Goal: Information Seeking & Learning: Learn about a topic

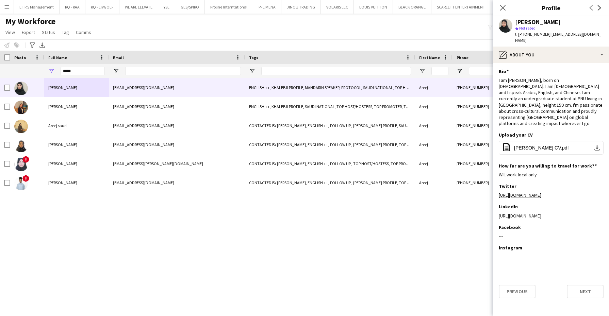
click at [503, 6] on icon "Close pop-in" at bounding box center [502, 7] width 5 height 5
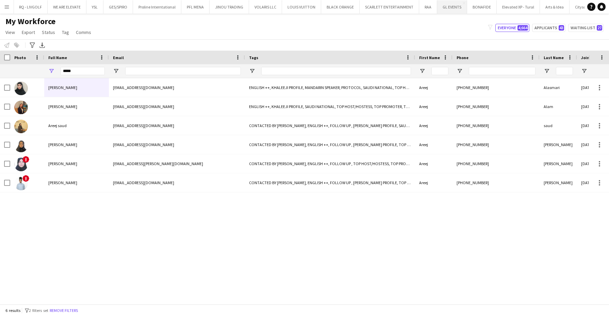
scroll to position [0, 94]
click at [400, 5] on button "RAA Close" at bounding box center [406, 6] width 18 height 13
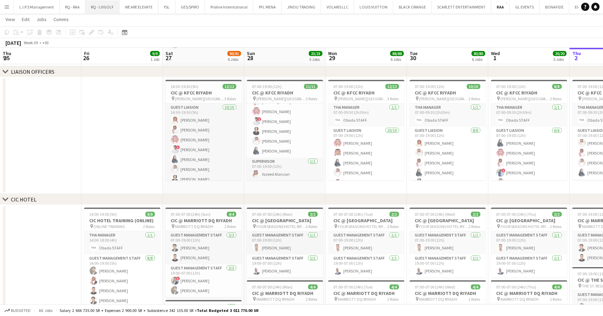
click at [98, 7] on button "RQ - LIVGOLF Close" at bounding box center [102, 6] width 34 height 13
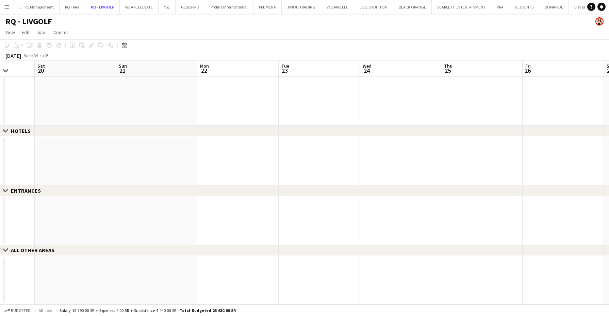
scroll to position [0, 197]
click at [122, 47] on icon "Date picker" at bounding box center [124, 45] width 5 height 5
click at [163, 65] on span "Previous month" at bounding box center [166, 69] width 14 height 14
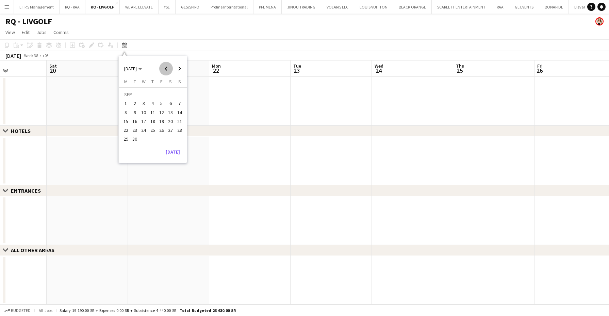
click at [163, 65] on span "Previous month" at bounding box center [166, 69] width 14 height 14
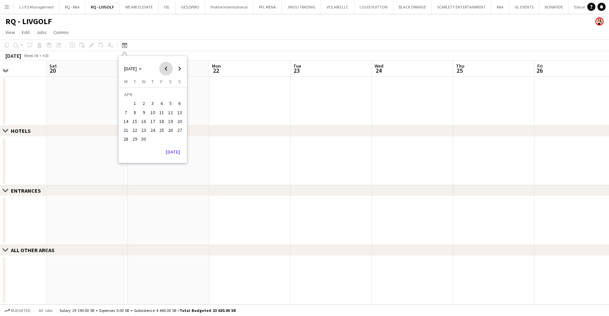
click at [161, 65] on span "Previous month" at bounding box center [166, 69] width 14 height 14
click at [160, 102] on span "7" at bounding box center [162, 105] width 8 height 8
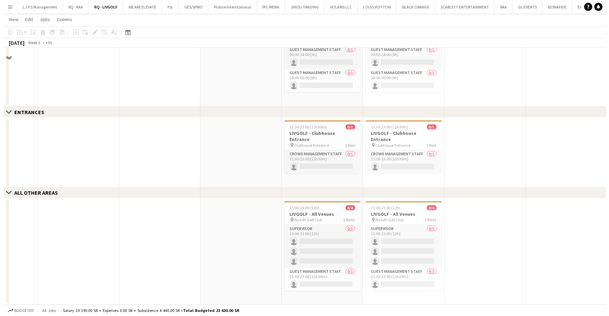
scroll to position [0, 0]
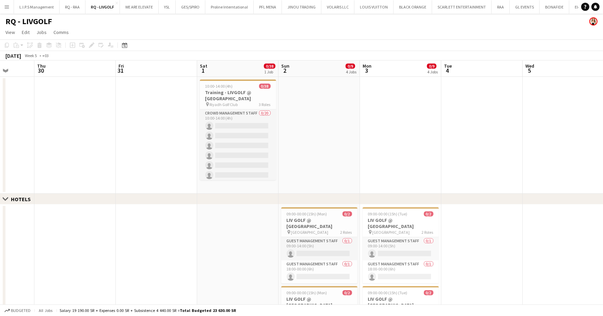
click at [2, 9] on button "Menu" at bounding box center [7, 7] width 14 height 14
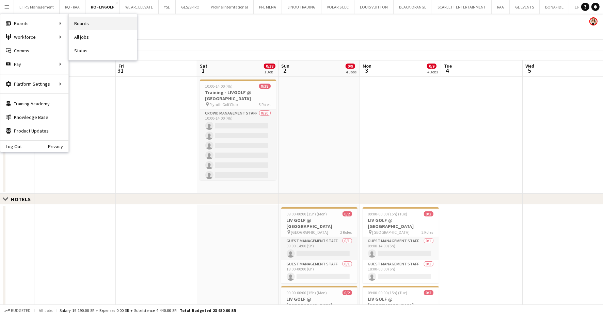
click at [96, 22] on link "Boards" at bounding box center [103, 24] width 68 height 14
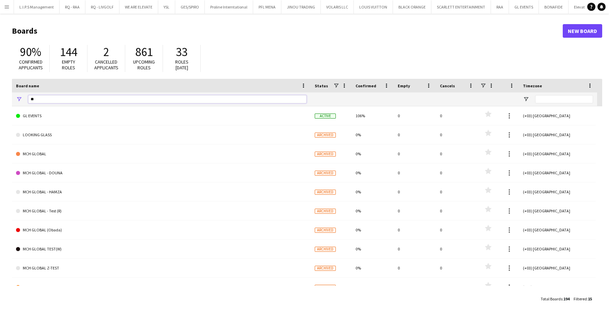
click at [89, 100] on input "**" at bounding box center [167, 99] width 278 height 8
type input "*"
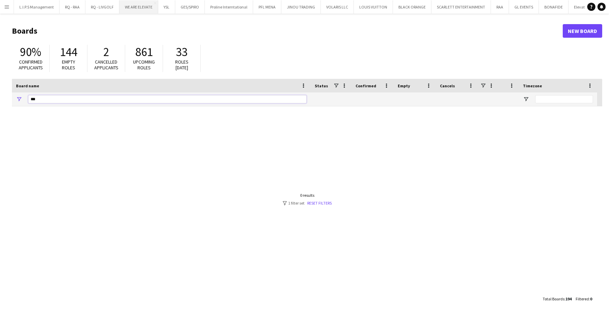
type input "***"
click at [142, 7] on button "WE ARE ELEVATE Close" at bounding box center [138, 6] width 39 height 13
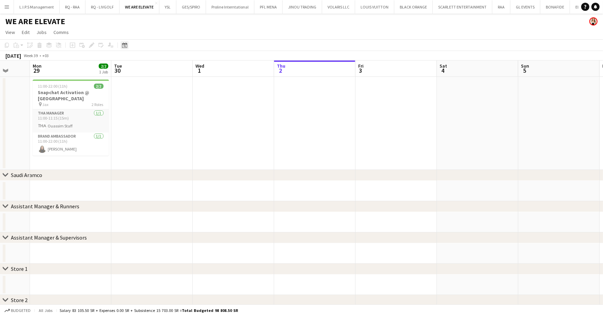
click at [125, 42] on div "Date picker" at bounding box center [124, 45] width 8 height 8
click at [172, 65] on span "Previous month" at bounding box center [166, 69] width 14 height 14
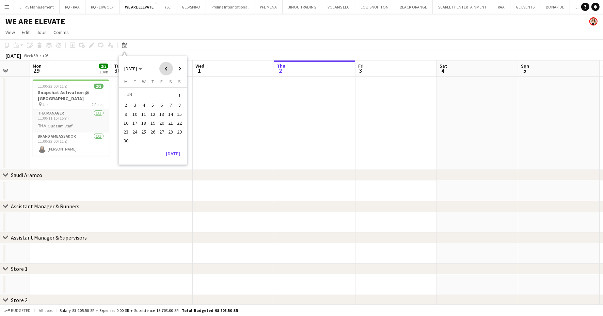
click at [172, 65] on span "Previous month" at bounding box center [166, 69] width 14 height 14
click at [160, 102] on span "7" at bounding box center [162, 105] width 8 height 8
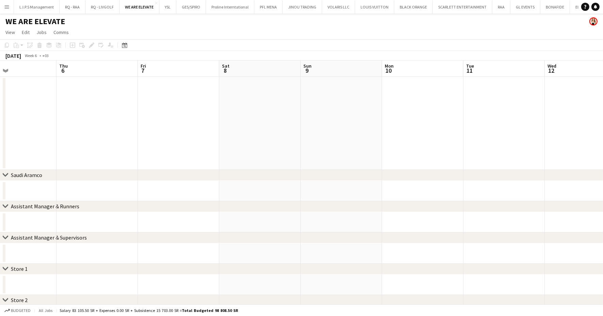
click at [320, 28] on app-page-menu "View Day view expanded Day view collapsed Month view Date picker Jump to [DATE]…" at bounding box center [301, 33] width 603 height 13
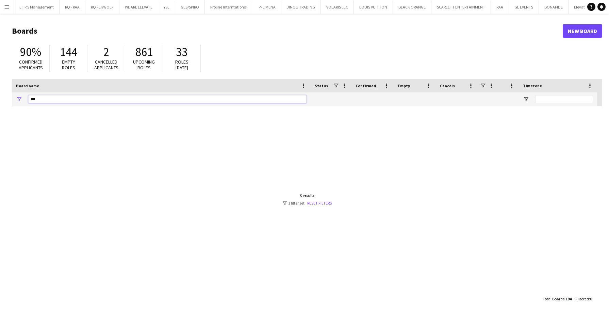
click at [96, 102] on input "***" at bounding box center [167, 99] width 278 height 8
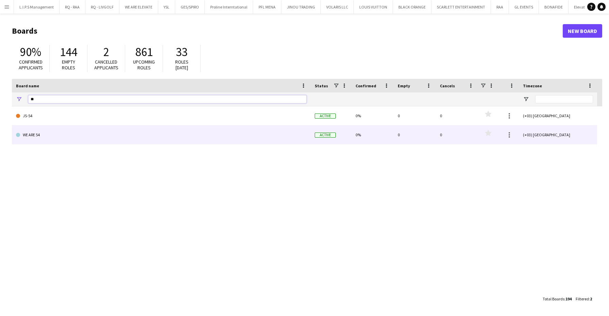
type input "**"
click at [88, 133] on link "WE ARE 54" at bounding box center [161, 135] width 291 height 19
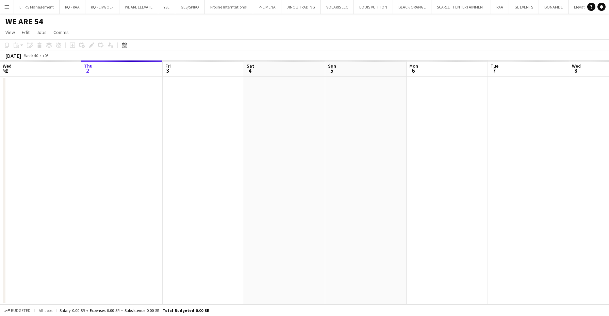
scroll to position [0, 123]
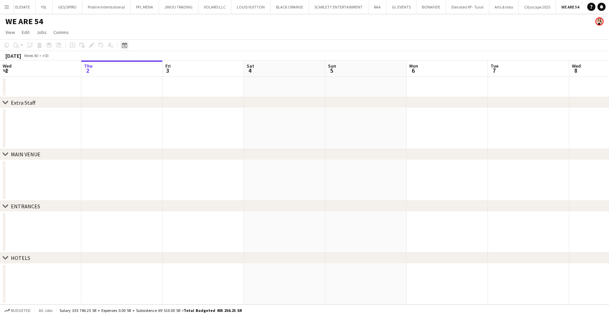
click at [122, 48] on div "Date picker" at bounding box center [124, 45] width 8 height 8
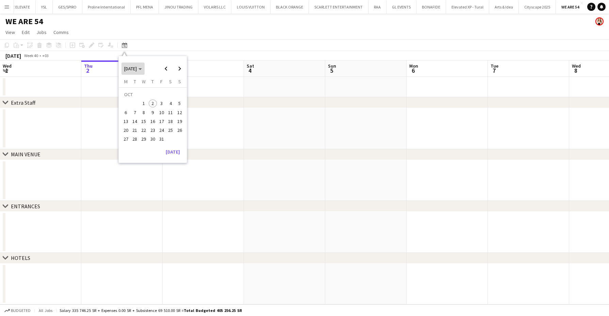
click at [137, 69] on span "[DATE]" at bounding box center [130, 69] width 13 height 6
click at [148, 102] on span "2025" at bounding box center [145, 104] width 14 height 8
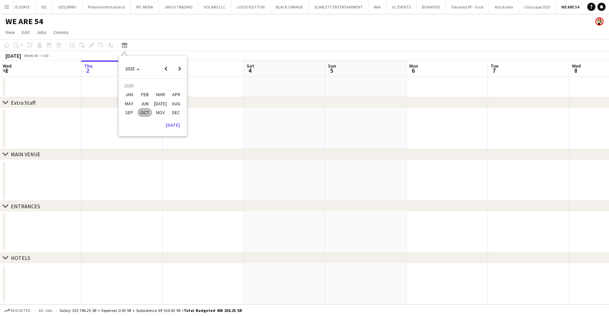
click at [147, 91] on span "FEB" at bounding box center [145, 95] width 14 height 8
click at [162, 108] on span "7" at bounding box center [162, 105] width 8 height 8
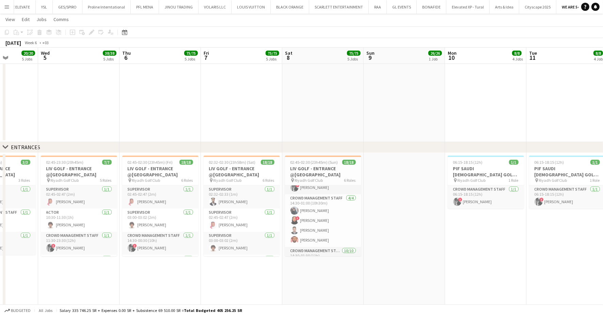
scroll to position [62, 0]
click at [322, 212] on app-card-role "Crowd Management Staff [DATE] 14:30-01:00 (10h30m) [PERSON_NAME] ! [PERSON_NAME…" at bounding box center [323, 219] width 76 height 53
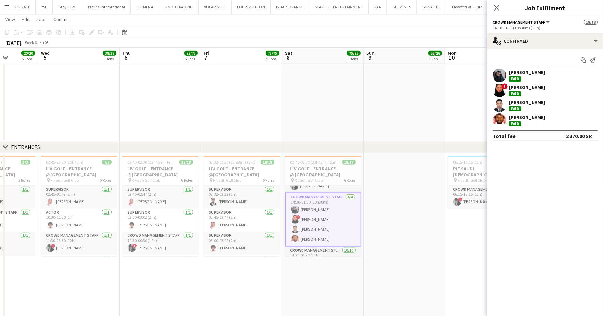
click at [524, 73] on div "[PERSON_NAME]" at bounding box center [527, 72] width 36 height 6
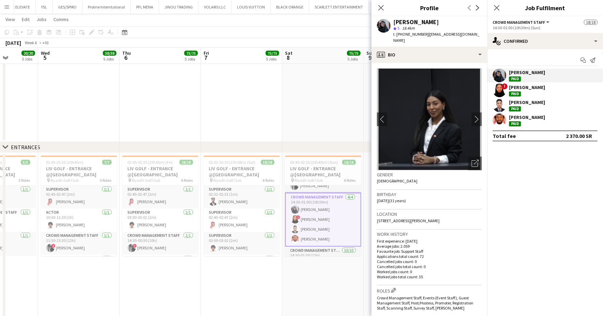
click at [410, 35] on span "t. [PHONE_NUMBER]" at bounding box center [410, 34] width 35 height 5
copy span "966595405278"
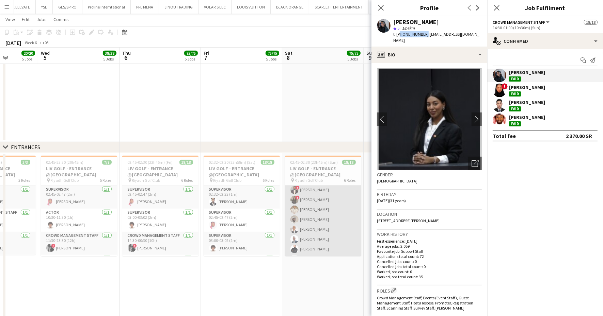
click at [318, 226] on app-card-role "Crowd Management Staff [DATE] 14:30-01:30 (11h) ! [PERSON_NAME] ! [PERSON_NAME]…" at bounding box center [323, 230] width 76 height 112
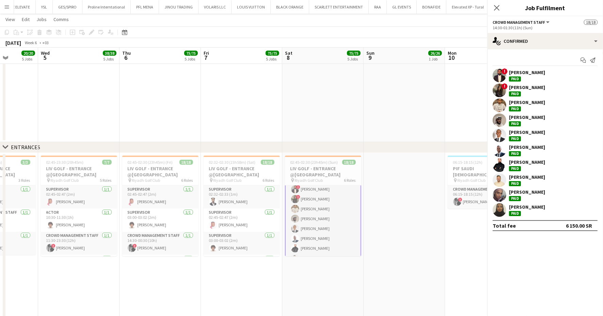
scroll to position [135, 0]
click at [512, 84] on div "[PERSON_NAME]" at bounding box center [527, 87] width 36 height 6
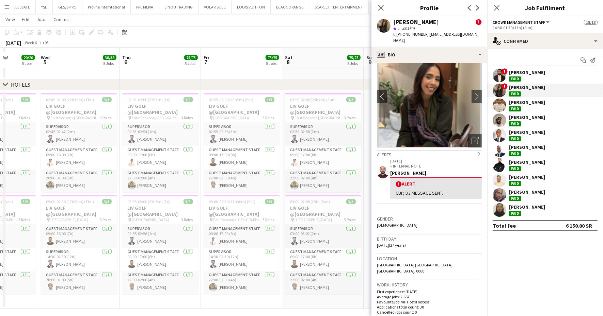
scroll to position [700, 0]
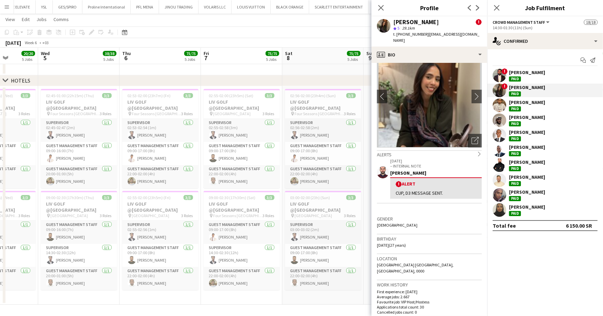
click at [376, 9] on div "Close pop-in" at bounding box center [380, 8] width 19 height 16
click at [379, 7] on icon "Close pop-in" at bounding box center [380, 7] width 6 height 6
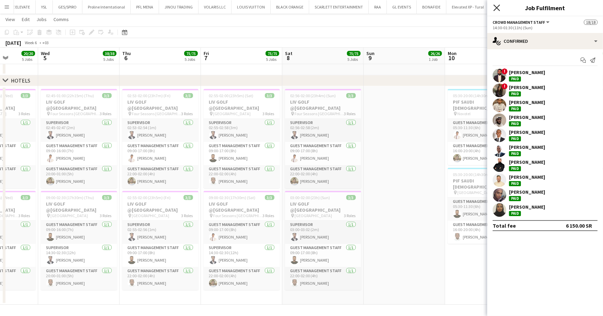
click at [498, 8] on icon "Close pop-in" at bounding box center [496, 7] width 6 height 6
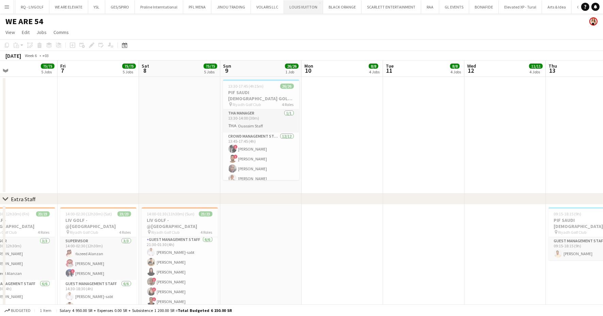
scroll to position [0, 0]
click at [5, 7] on app-icon "Menu" at bounding box center [6, 6] width 5 height 5
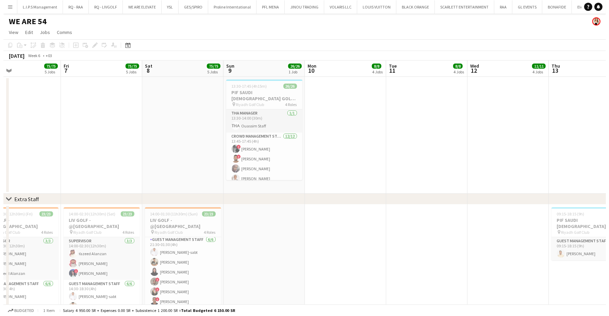
scroll to position [186, 0]
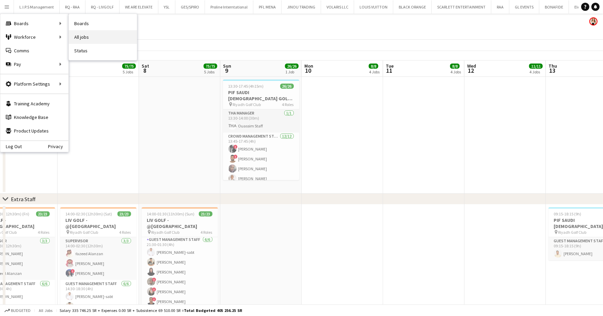
click at [85, 37] on link "All jobs" at bounding box center [103, 37] width 68 height 14
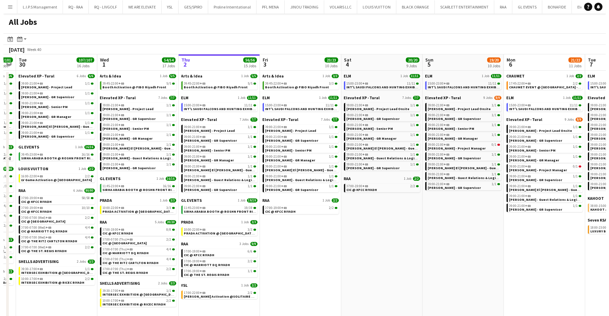
scroll to position [0, 150]
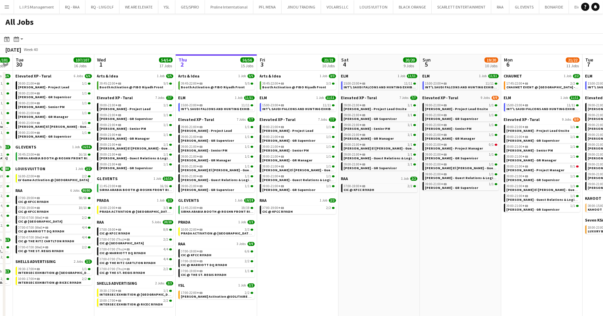
click at [8, 1] on button "Menu" at bounding box center [7, 7] width 14 height 14
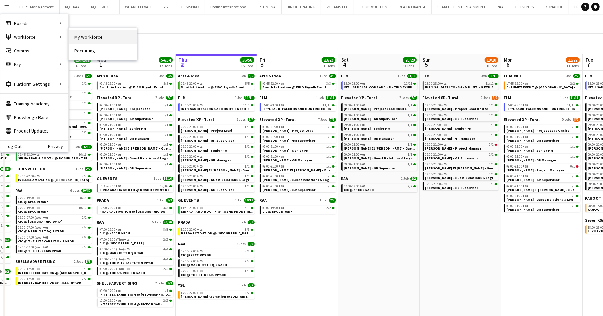
click at [102, 35] on link "My Workforce" at bounding box center [103, 37] width 68 height 14
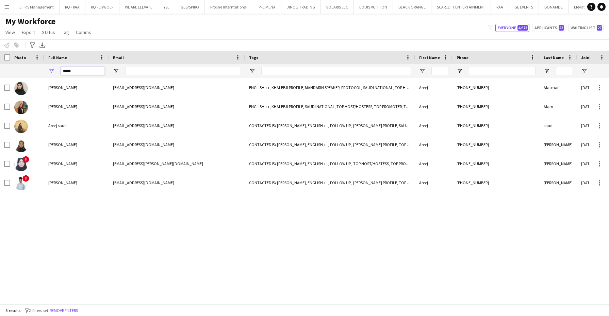
click at [79, 68] on input "*****" at bounding box center [83, 71] width 44 height 8
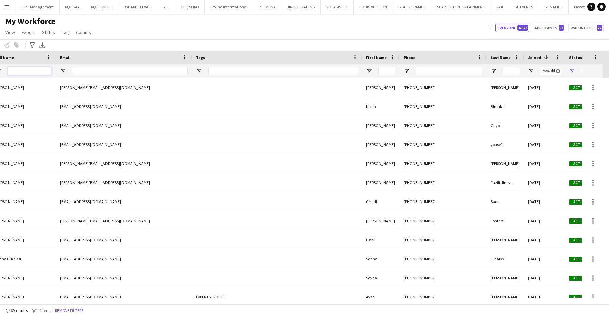
scroll to position [0, 98]
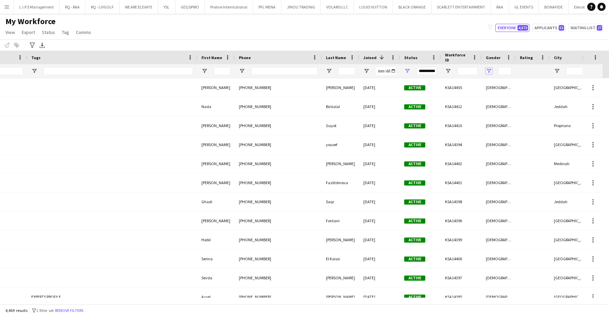
click at [488, 69] on span "Open Filter Menu" at bounding box center [489, 71] width 6 height 6
click at [501, 111] on div "(Select All)" at bounding box center [524, 112] width 54 height 5
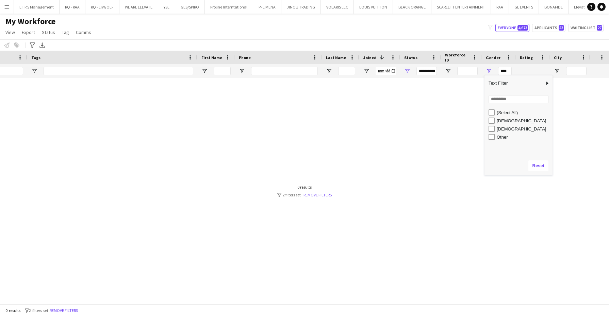
click at [504, 123] on div "[DEMOGRAPHIC_DATA]" at bounding box center [524, 120] width 54 height 5
type input "**********"
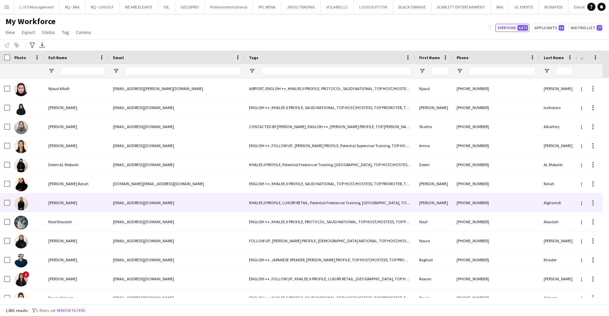
click at [150, 200] on div "[EMAIL_ADDRESS][DOMAIN_NAME]" at bounding box center [177, 203] width 136 height 19
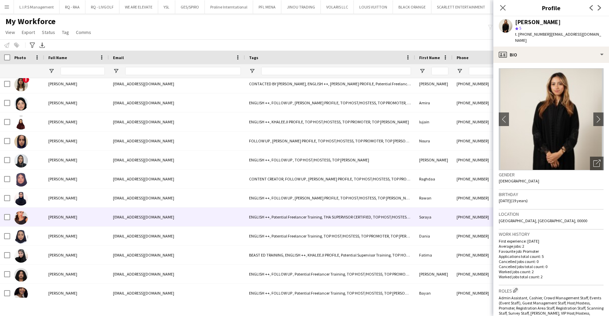
click at [155, 213] on div "[EMAIL_ADDRESS][DOMAIN_NAME]" at bounding box center [177, 217] width 136 height 19
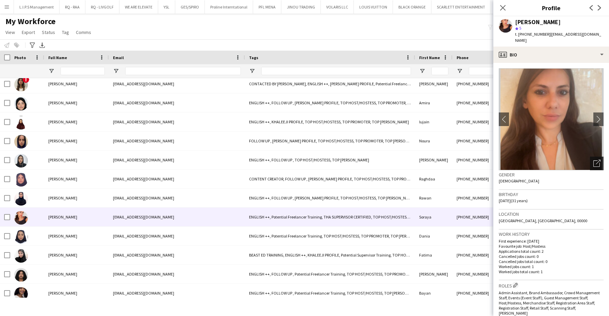
click at [594, 160] on icon "Open photos pop-in" at bounding box center [597, 163] width 7 height 7
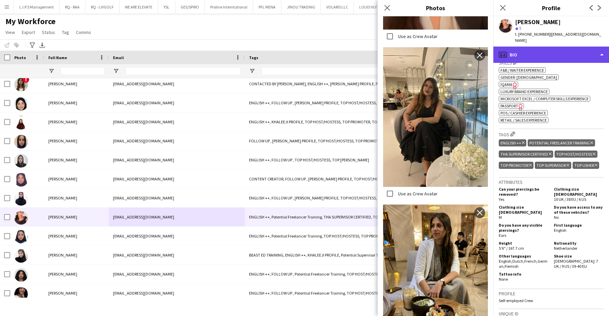
click at [572, 47] on div "profile Bio" at bounding box center [551, 55] width 116 height 16
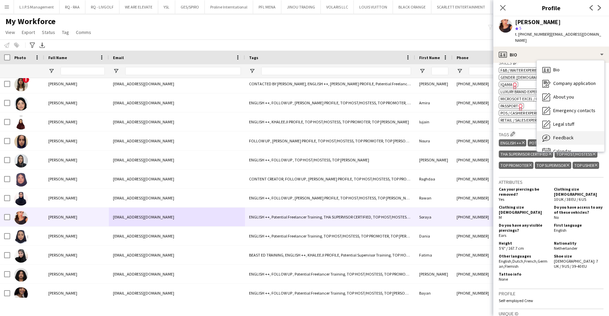
click at [580, 132] on div "Feedback Feedback" at bounding box center [570, 138] width 67 height 14
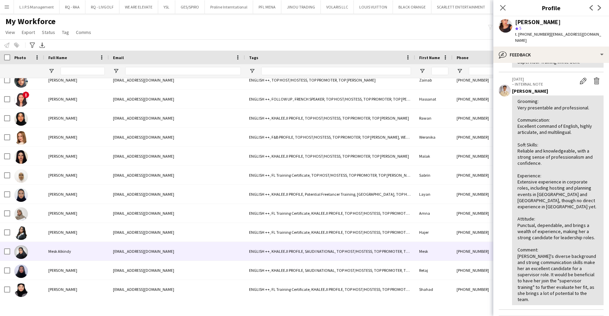
scroll to position [2105, 0]
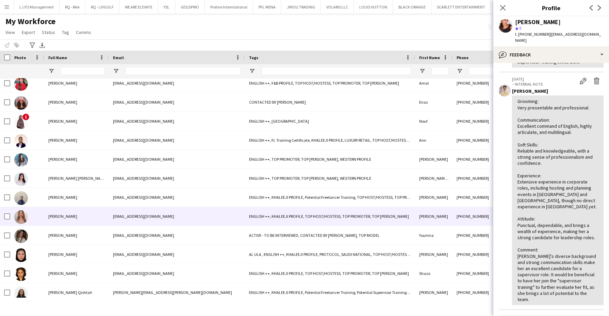
click at [234, 215] on div "[EMAIL_ADDRESS][DOMAIN_NAME]" at bounding box center [177, 216] width 136 height 19
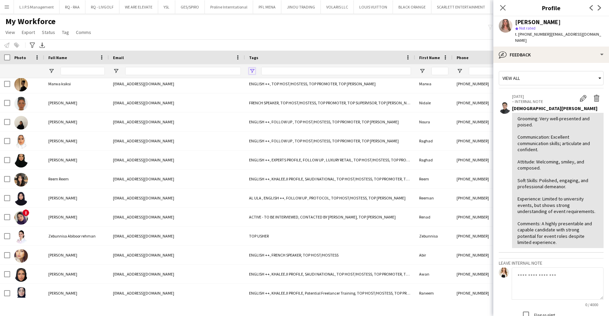
click at [255, 71] on span "Open Filter Menu" at bounding box center [252, 71] width 6 height 6
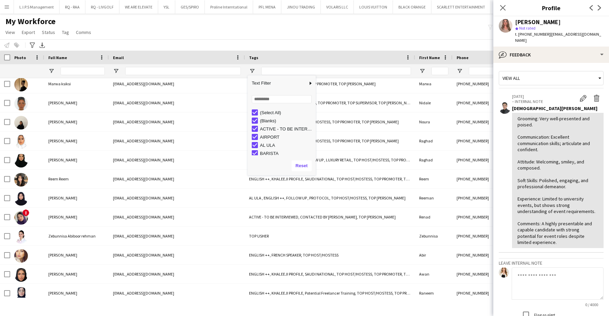
click at [272, 115] on div "(Select All)" at bounding box center [287, 112] width 54 height 5
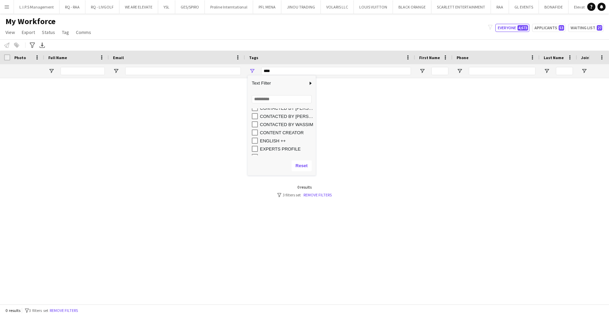
drag, startPoint x: 273, startPoint y: 135, endPoint x: 277, endPoint y: 139, distance: 5.3
click at [277, 139] on div "(Select All) CONTACTED BY [PERSON_NAME] CONTACTED BY [PERSON_NAME] CONTACTED BY…" at bounding box center [282, 234] width 68 height 441
click at [277, 139] on div "ENGLISH ++" at bounding box center [287, 141] width 54 height 5
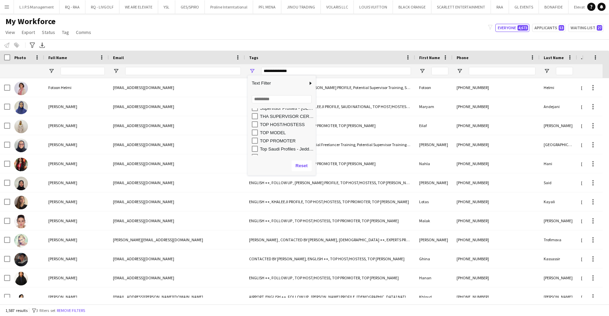
click at [276, 123] on div "TOP HOST/HOSTESS" at bounding box center [287, 124] width 54 height 5
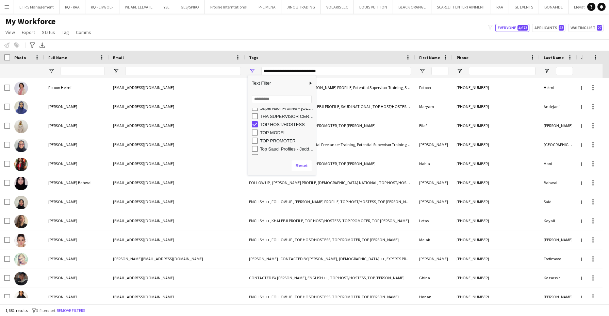
click at [279, 140] on div "TOP PROMOTER" at bounding box center [287, 141] width 54 height 5
type input "**********"
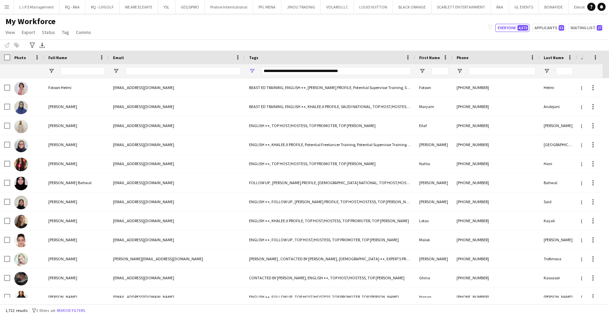
click at [312, 20] on div "My Workforce View Views Default view Basic Export View Full Name TAGS Test New …" at bounding box center [304, 27] width 609 height 23
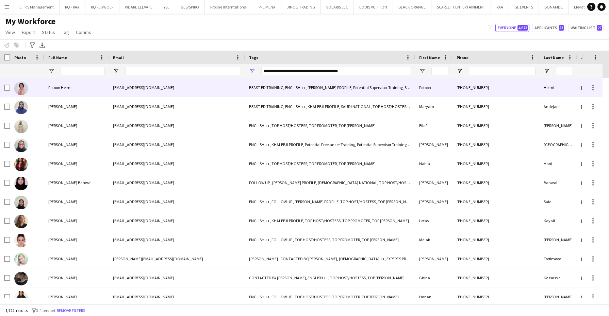
click at [121, 92] on div "[EMAIL_ADDRESS][DOMAIN_NAME]" at bounding box center [177, 87] width 136 height 19
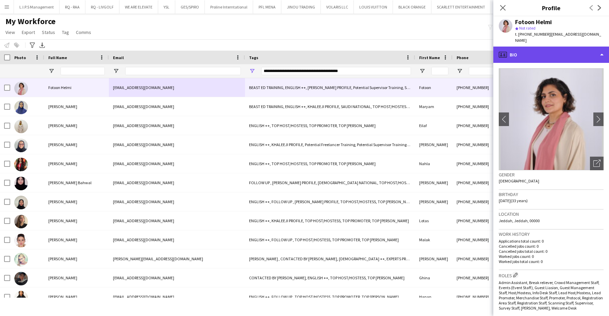
click at [567, 50] on div "profile Bio" at bounding box center [551, 55] width 116 height 16
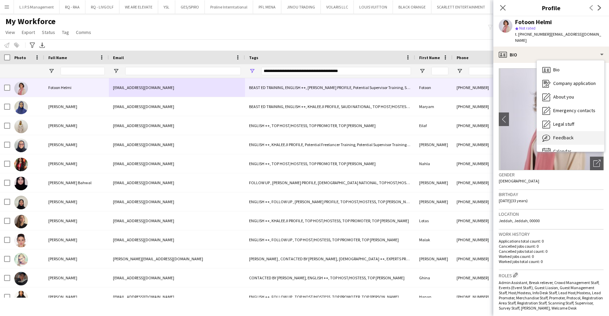
click at [580, 131] on div "Feedback Feedback" at bounding box center [570, 138] width 67 height 14
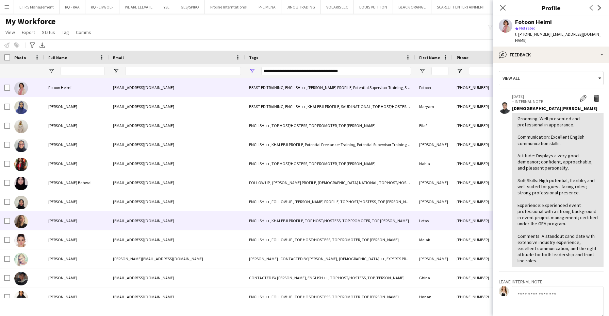
click at [97, 219] on div "[PERSON_NAME]" at bounding box center [76, 221] width 65 height 19
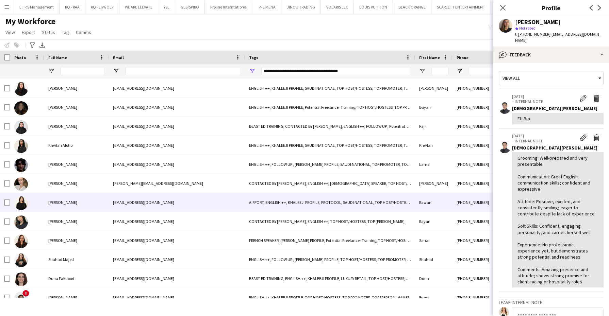
click at [134, 199] on div "[EMAIL_ADDRESS][DOMAIN_NAME]" at bounding box center [177, 202] width 136 height 19
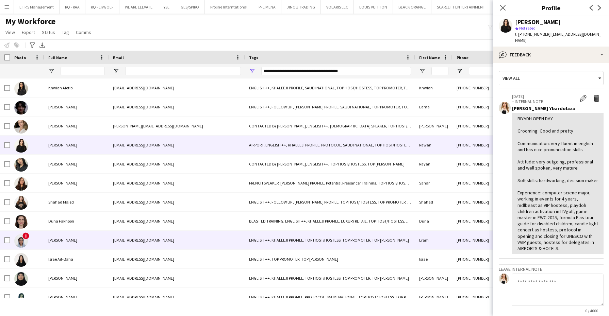
scroll to position [800, 0]
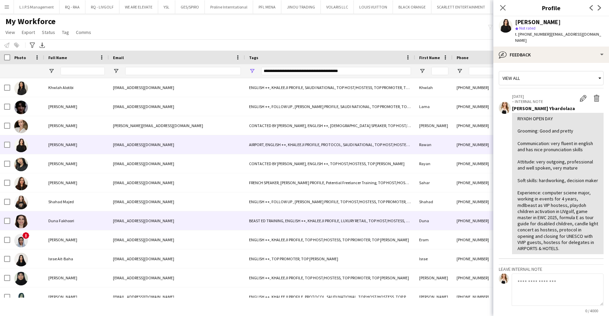
click at [85, 222] on div "Duna Fakhoori" at bounding box center [76, 221] width 65 height 19
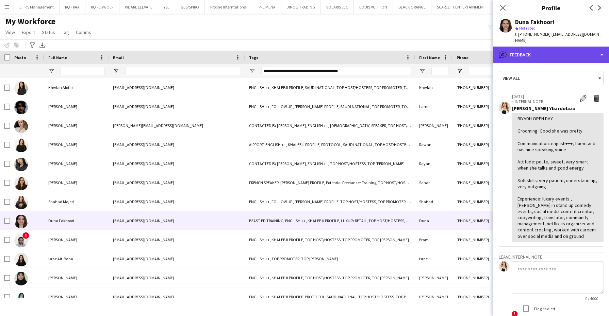
click at [575, 47] on div "bubble-pencil Feedback" at bounding box center [551, 55] width 116 height 16
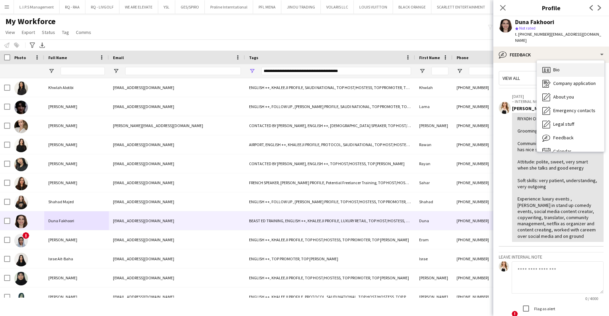
click at [578, 65] on div "Bio Bio" at bounding box center [570, 70] width 67 height 14
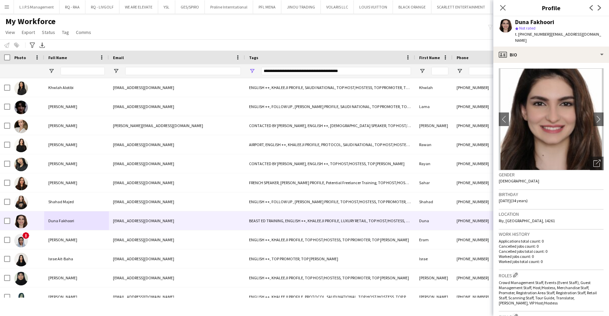
scroll to position [9, 0]
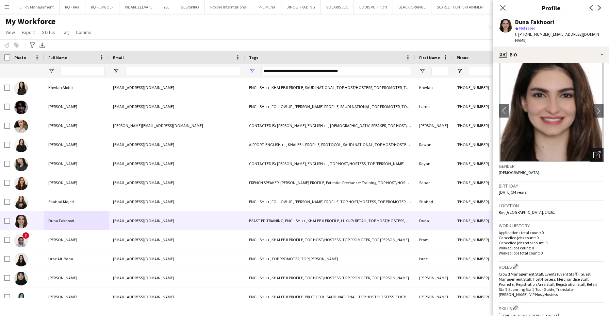
click at [591, 153] on div "Open photos pop-in" at bounding box center [597, 155] width 14 height 14
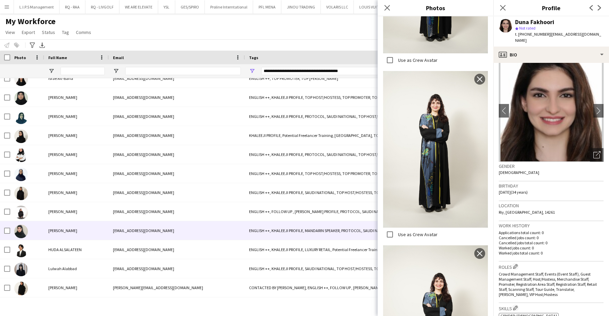
scroll to position [981, 0]
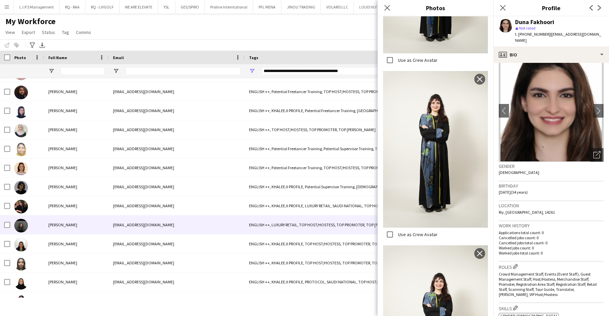
click at [90, 221] on div "[PERSON_NAME]" at bounding box center [76, 225] width 65 height 19
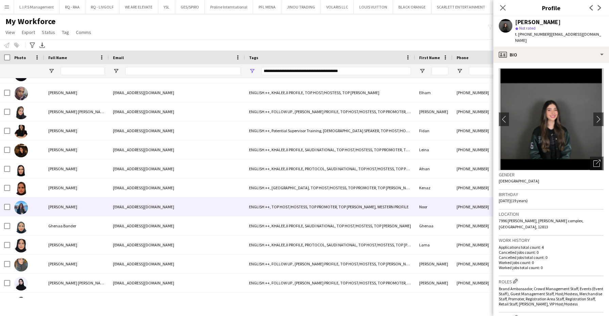
click at [116, 206] on div "[EMAIL_ADDRESS][DOMAIN_NAME]" at bounding box center [177, 207] width 136 height 19
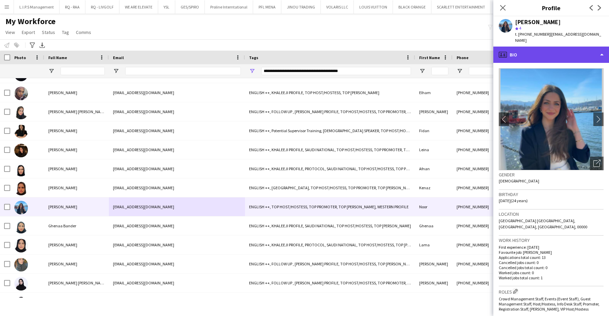
click at [563, 47] on div "profile Bio" at bounding box center [551, 55] width 116 height 16
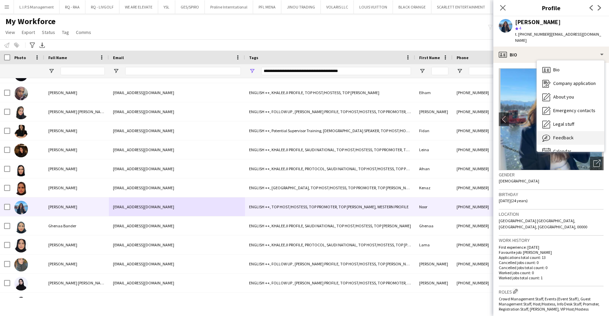
click at [570, 135] on span "Feedback" at bounding box center [563, 138] width 20 height 6
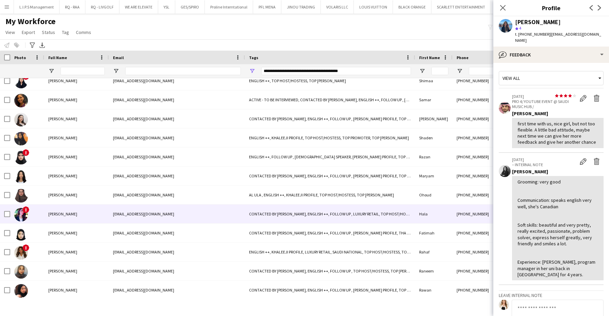
click at [183, 212] on div "[EMAIL_ADDRESS][DOMAIN_NAME]" at bounding box center [177, 214] width 136 height 19
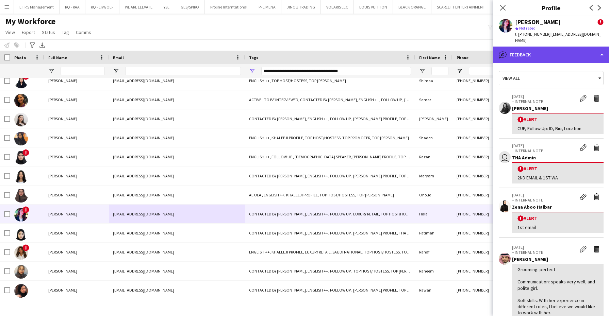
click at [559, 47] on div "bubble-pencil Feedback" at bounding box center [551, 55] width 116 height 16
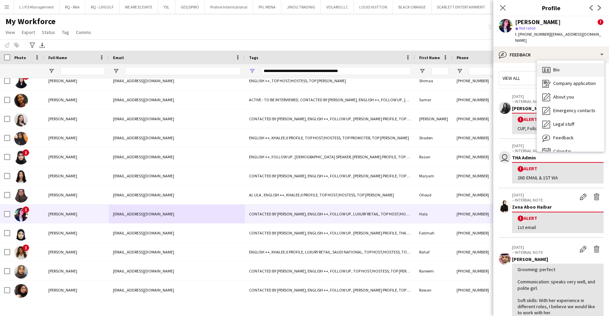
click at [570, 63] on div "Bio Bio" at bounding box center [570, 70] width 67 height 14
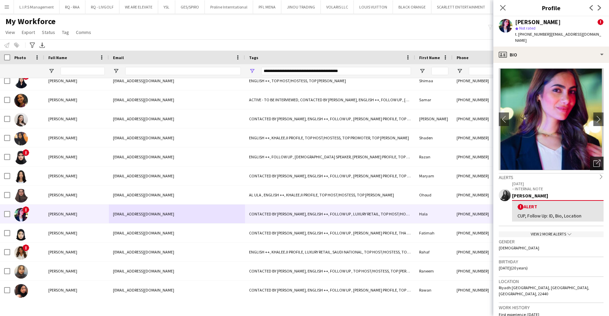
click at [594, 160] on icon "Open photos pop-in" at bounding box center [597, 163] width 7 height 7
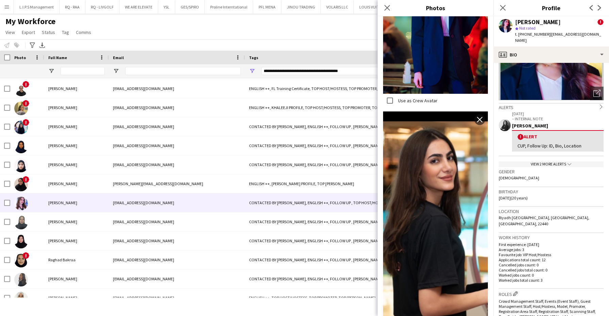
click at [98, 206] on div "[PERSON_NAME]" at bounding box center [76, 203] width 65 height 19
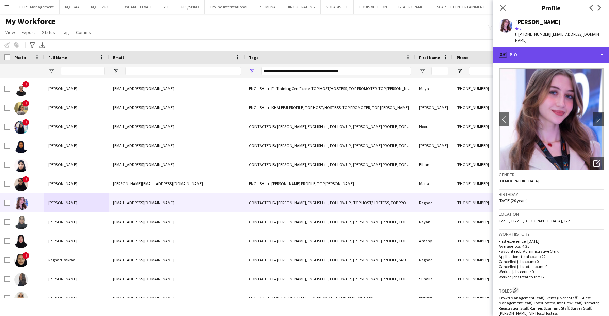
click at [560, 55] on div "profile Bio" at bounding box center [551, 55] width 116 height 16
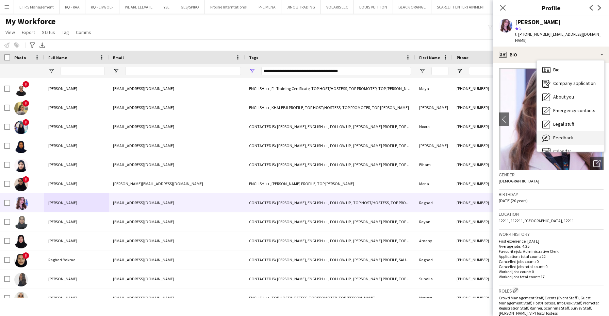
click at [572, 131] on div "Feedback Feedback" at bounding box center [570, 138] width 67 height 14
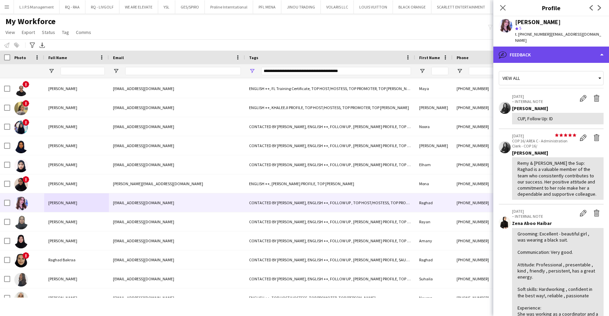
click at [573, 47] on div "bubble-pencil Feedback" at bounding box center [551, 55] width 116 height 16
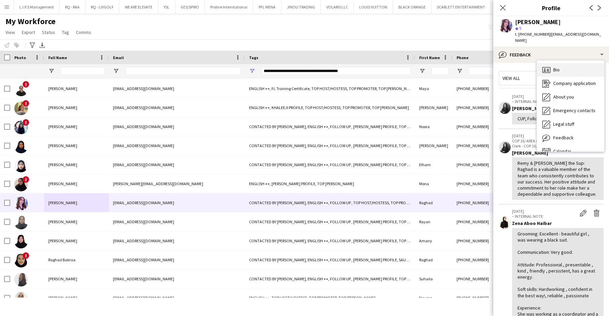
click at [567, 63] on div "Bio Bio" at bounding box center [570, 70] width 67 height 14
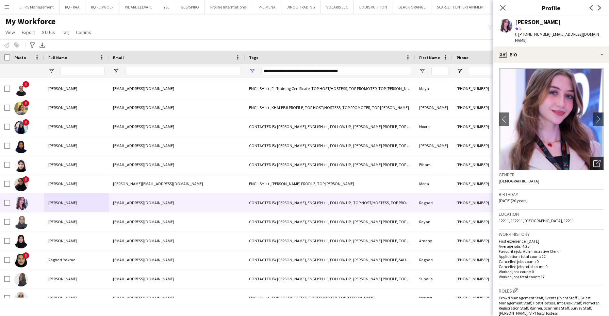
click at [596, 160] on icon at bounding box center [598, 162] width 5 height 5
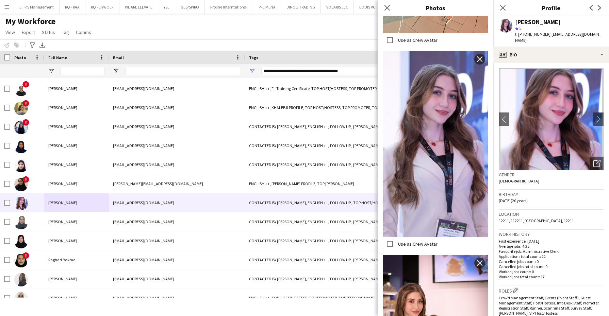
scroll to position [524, 0]
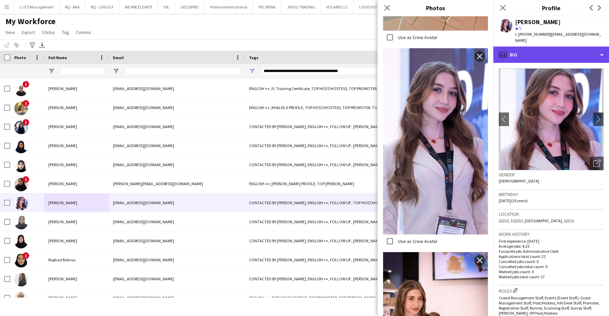
click at [565, 49] on div "profile Bio" at bounding box center [551, 55] width 116 height 16
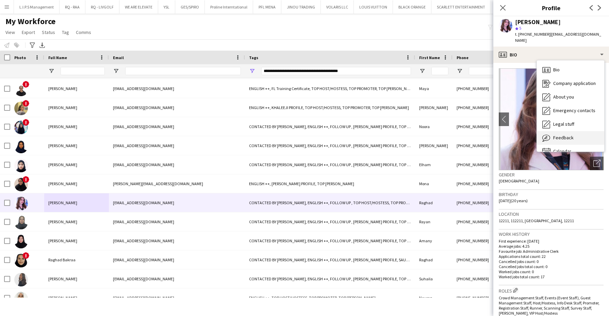
click at [574, 135] on div "Feedback Feedback" at bounding box center [570, 138] width 67 height 14
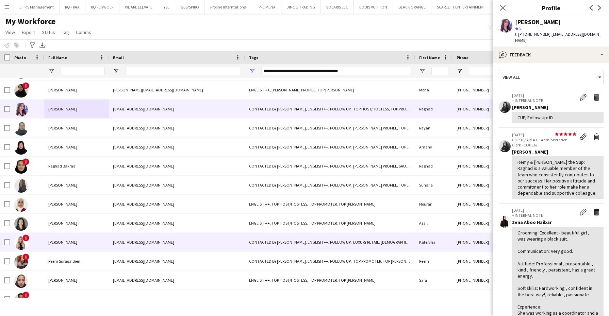
scroll to position [11719, 0]
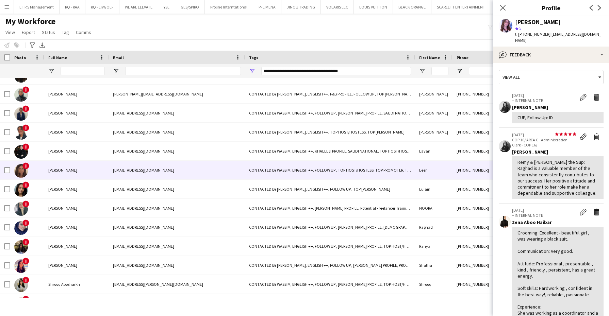
click at [135, 170] on div "[EMAIL_ADDRESS][DOMAIN_NAME]" at bounding box center [177, 170] width 136 height 19
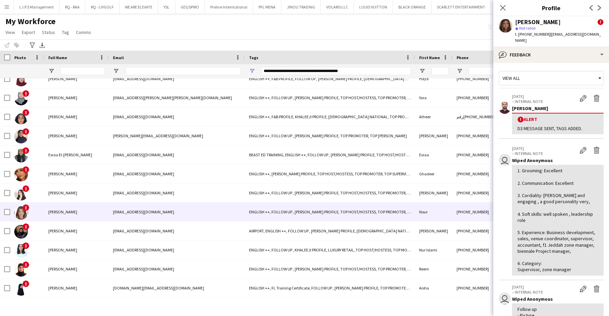
click at [124, 205] on div "[EMAIL_ADDRESS][DOMAIN_NAME]" at bounding box center [177, 212] width 136 height 19
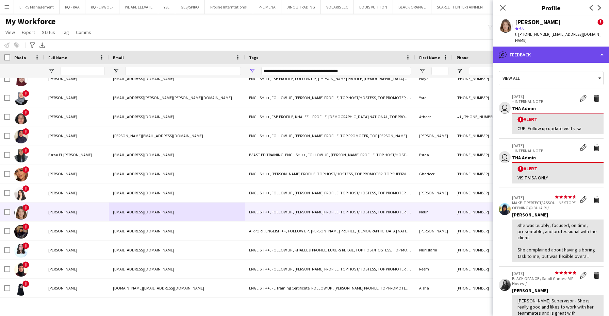
click at [571, 47] on div "bubble-pencil Feedback" at bounding box center [551, 55] width 116 height 16
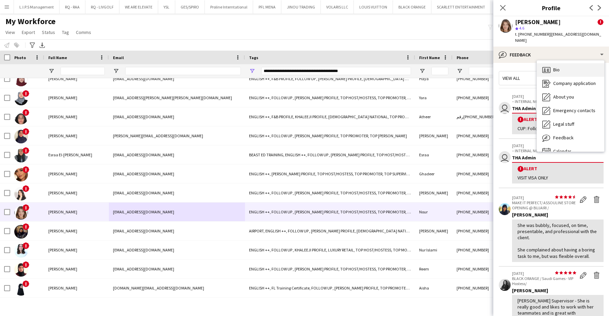
click at [567, 64] on div "Bio Bio" at bounding box center [570, 70] width 67 height 14
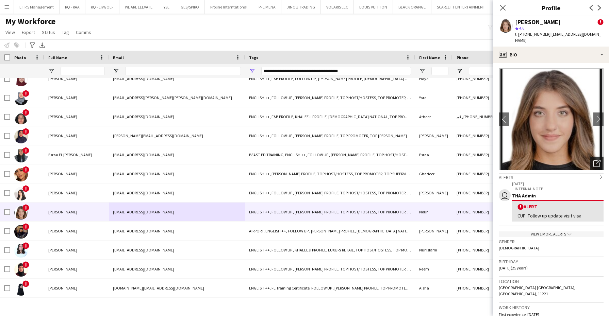
click at [592, 157] on div "Open photos pop-in" at bounding box center [597, 164] width 14 height 14
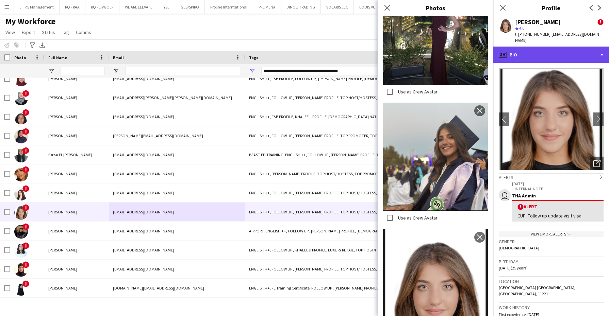
click at [556, 49] on div "profile Bio" at bounding box center [551, 55] width 116 height 16
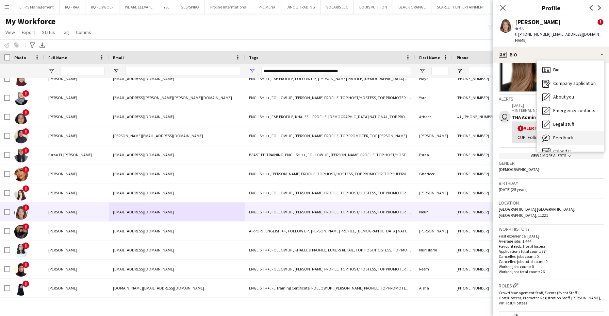
click at [583, 131] on div "Feedback Feedback" at bounding box center [570, 138] width 67 height 14
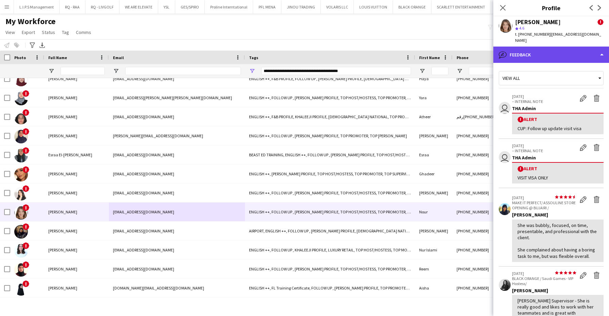
click at [553, 54] on div "bubble-pencil Feedback" at bounding box center [551, 55] width 116 height 16
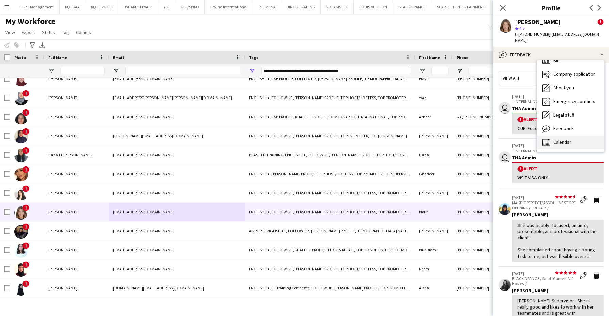
click at [588, 141] on div "Calendar Calendar" at bounding box center [570, 143] width 67 height 14
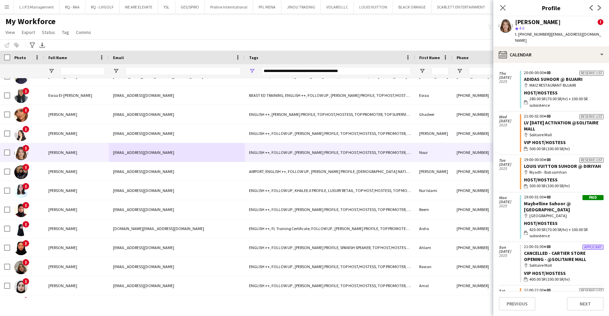
scroll to position [0, 0]
